Goal: Entertainment & Leisure: Consume media (video, audio)

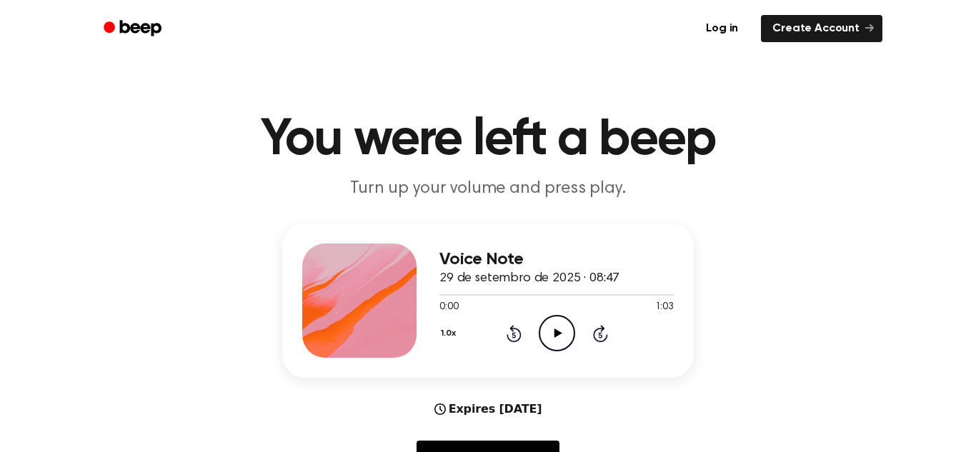
click at [553, 338] on icon "Play Audio" at bounding box center [557, 333] width 36 height 36
click at [555, 334] on icon "Pause Audio" at bounding box center [557, 333] width 36 height 36
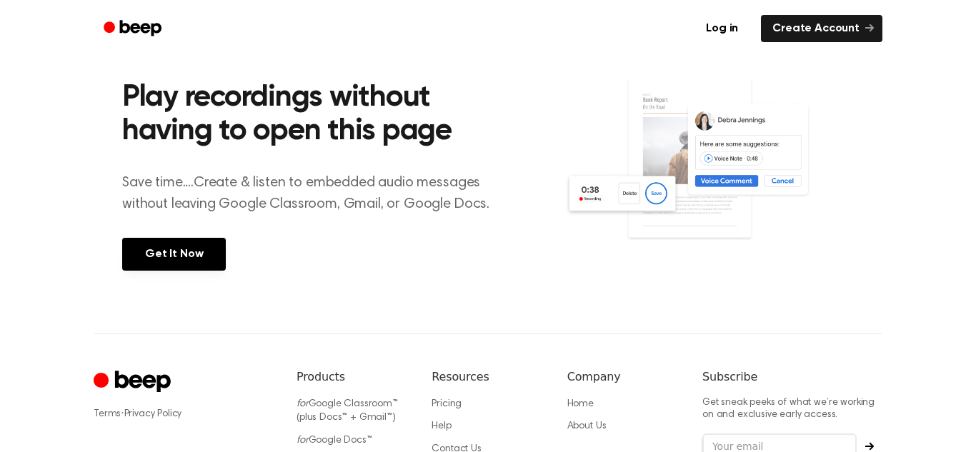
scroll to position [582, 0]
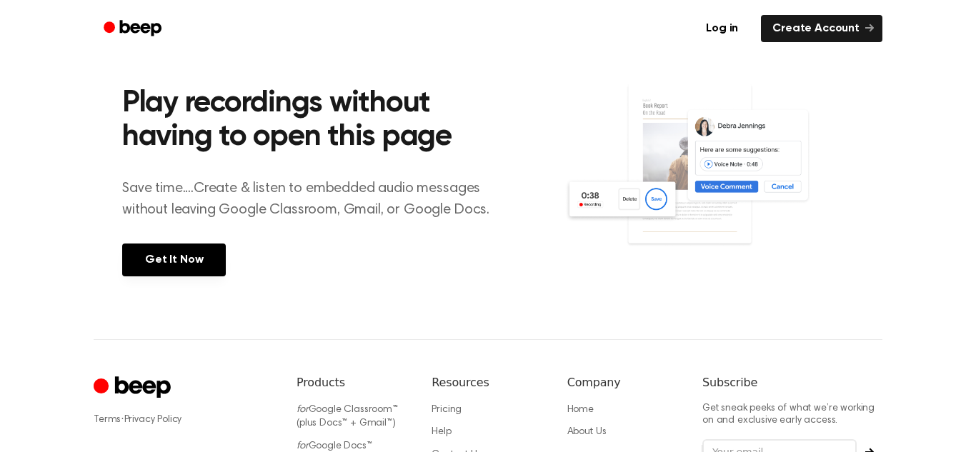
click at [783, 328] on section "Play recordings without having to open this page Save time....Create & listen t…" at bounding box center [488, 179] width 732 height 322
click at [852, 201] on img at bounding box center [710, 179] width 290 height 192
click at [973, 252] on html "Log in Create Account You were left a beep Turn up your volume and press play. …" at bounding box center [488, 14] width 976 height 1192
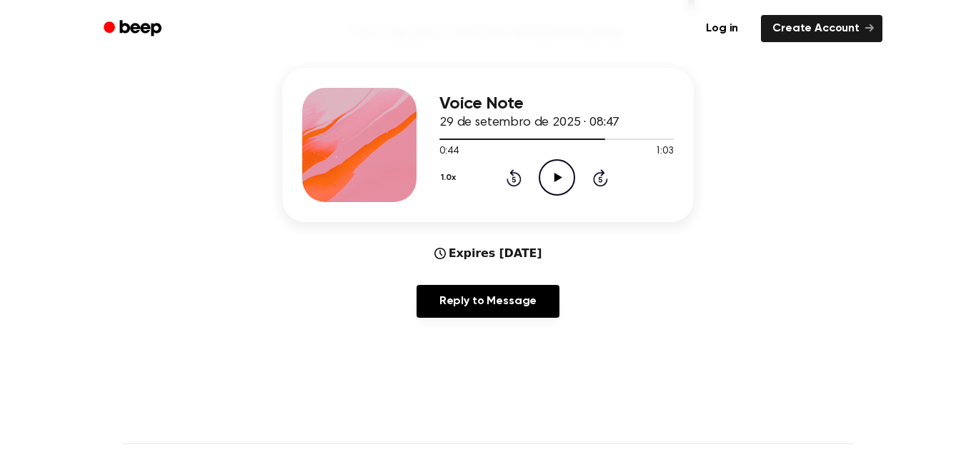
scroll to position [81, 0]
